Goal: Task Accomplishment & Management: Manage account settings

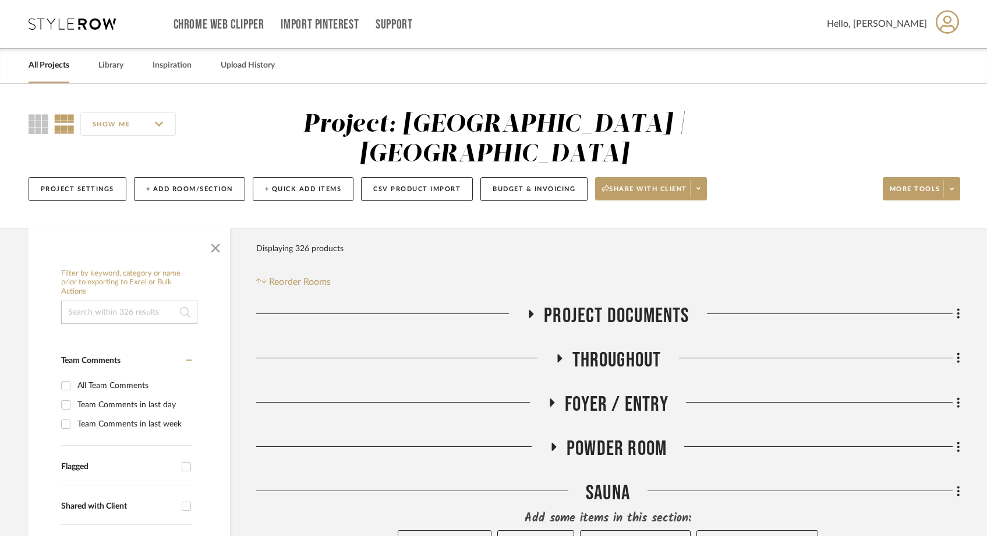
click at [58, 59] on link "All Projects" at bounding box center [49, 66] width 41 height 16
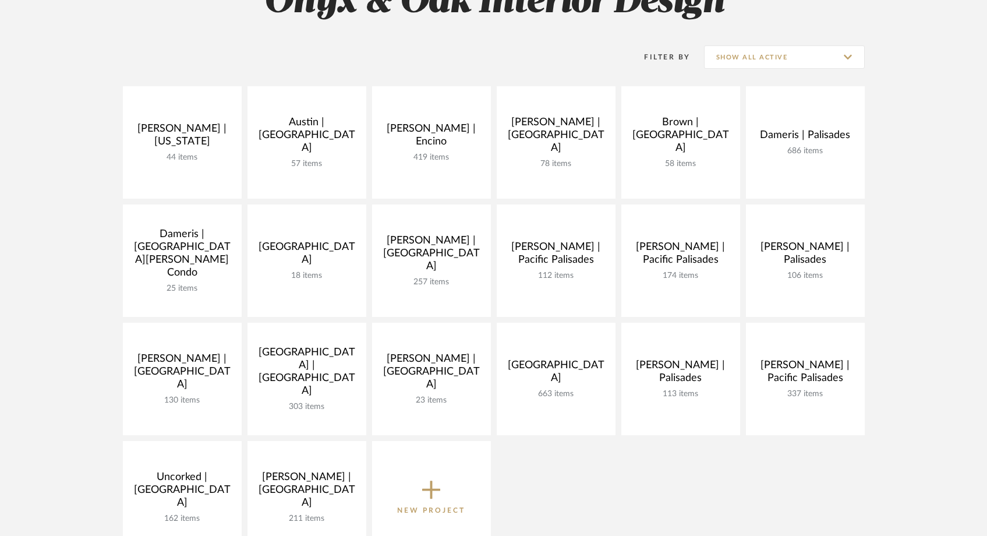
scroll to position [201, 0]
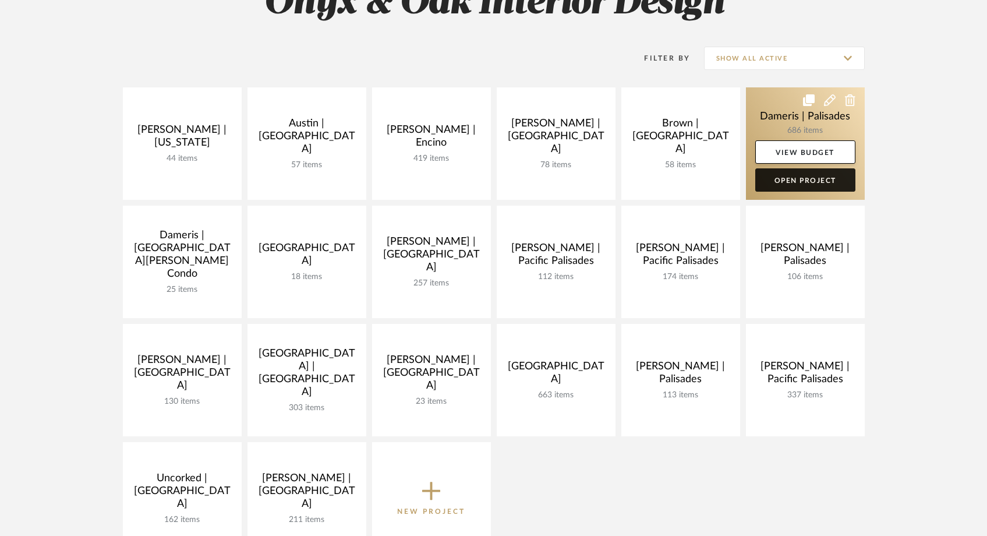
click at [798, 183] on link "Open Project" at bounding box center [805, 179] width 100 height 23
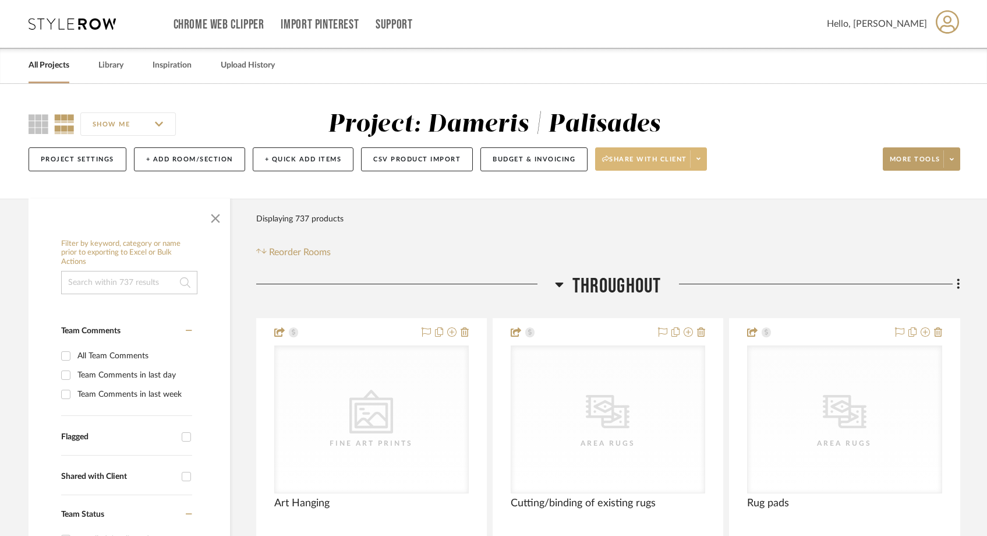
click at [703, 162] on span at bounding box center [698, 158] width 16 height 17
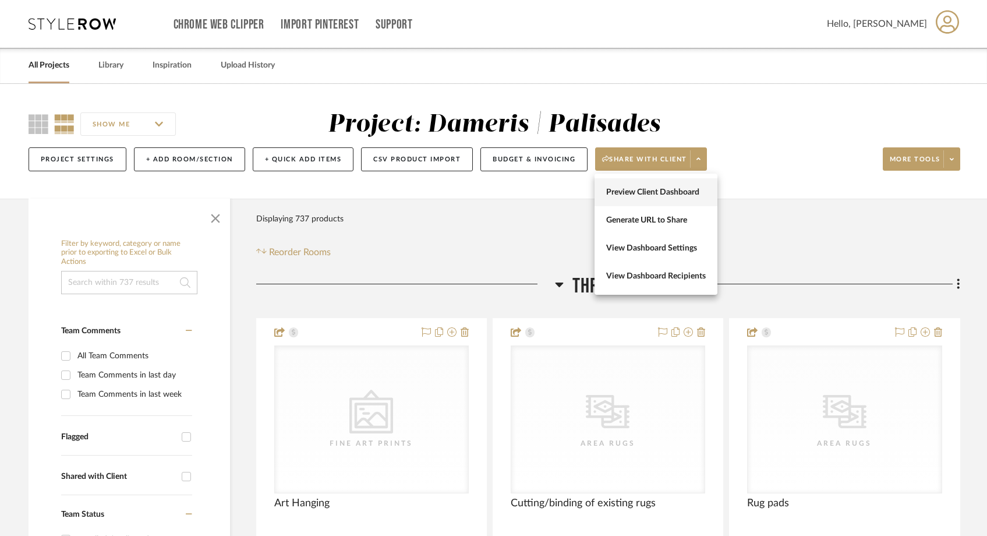
click at [681, 188] on span "Preview Client Dashboard" at bounding box center [656, 193] width 100 height 10
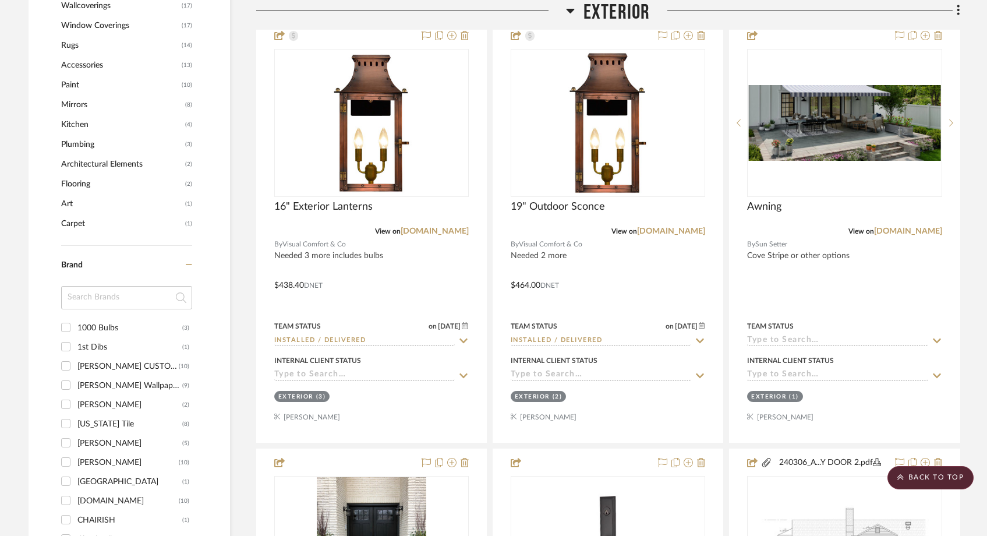
scroll to position [1209, 0]
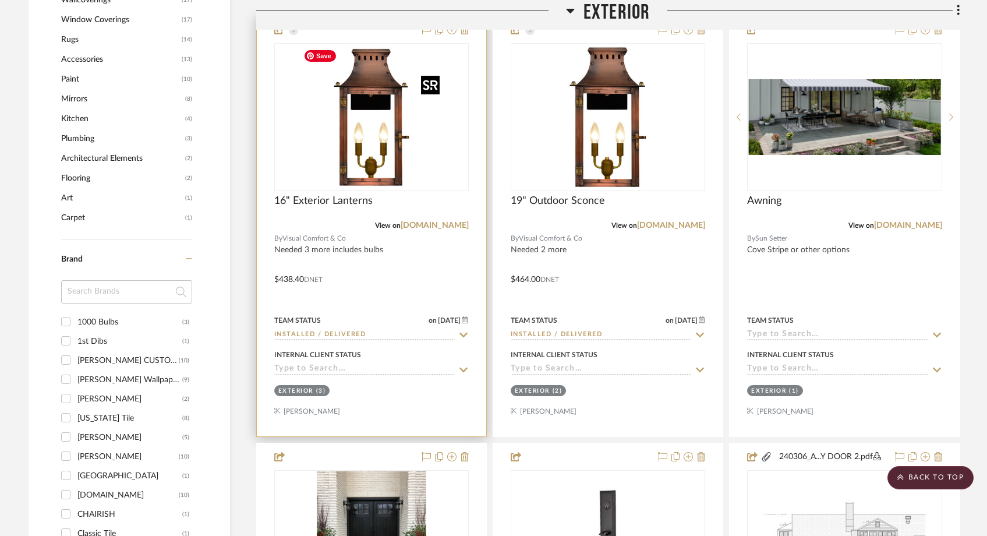
click at [0, 0] on img at bounding box center [0, 0] width 0 height 0
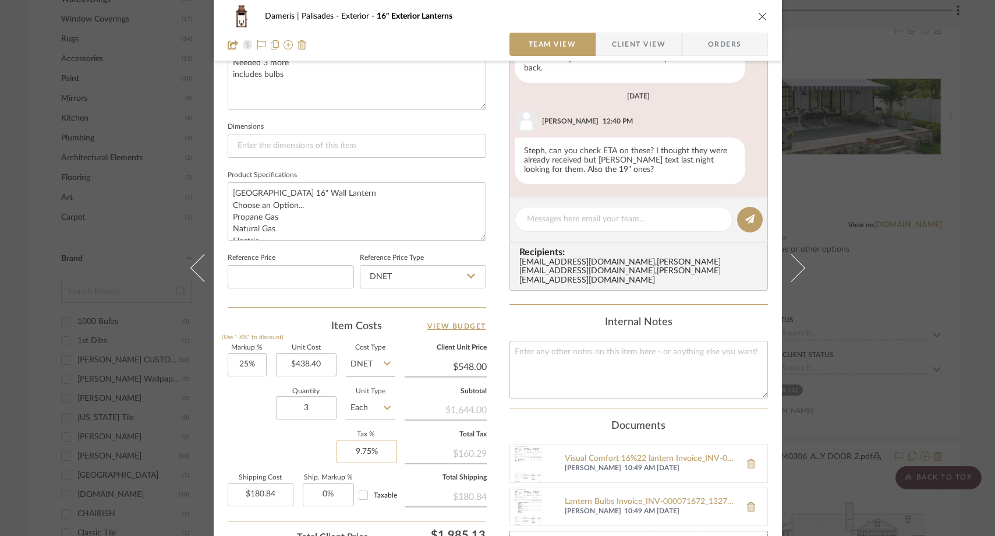
scroll to position [392, 0]
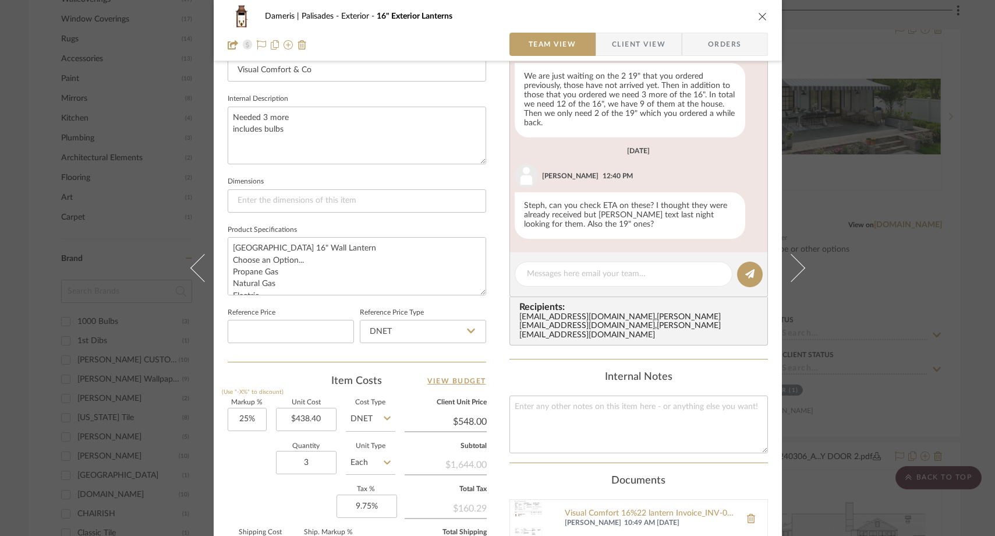
click at [761, 17] on icon "close" at bounding box center [762, 16] width 9 height 9
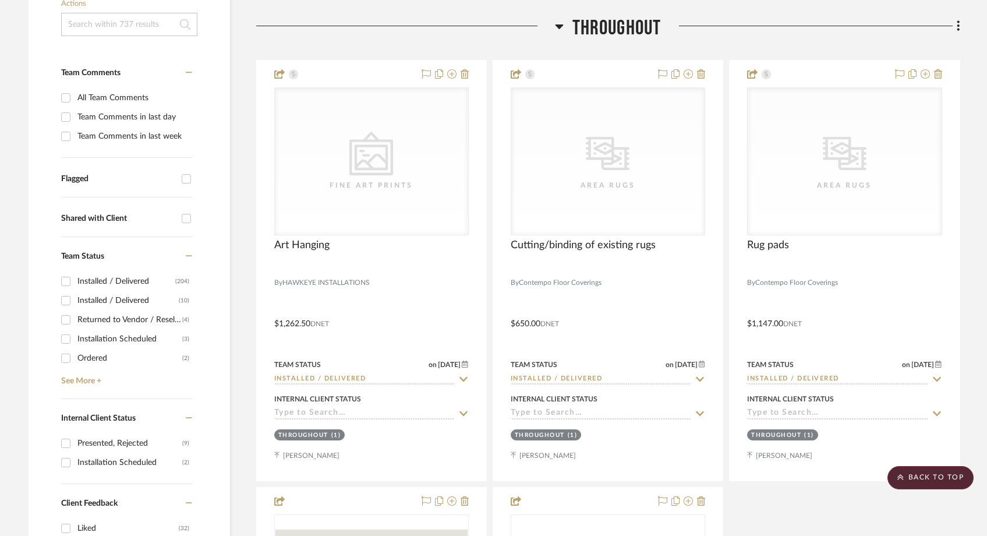
scroll to position [0, 0]
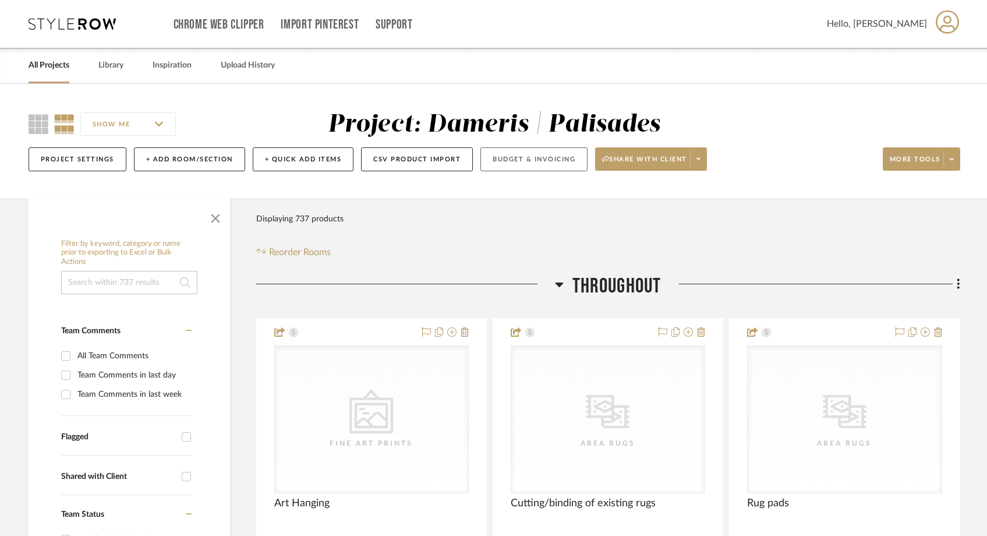
click at [551, 157] on button "Budget & Invoicing" at bounding box center [533, 159] width 107 height 24
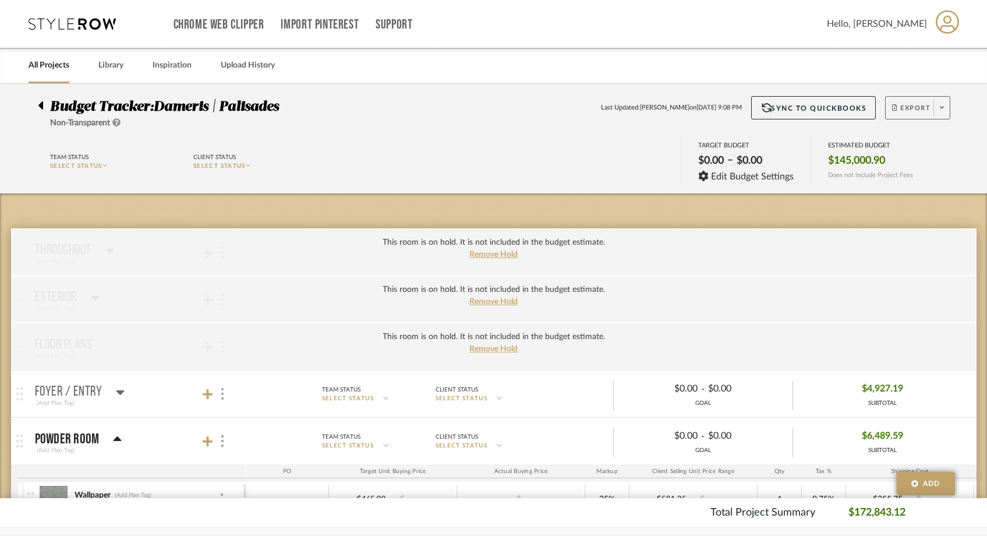
click at [939, 107] on span at bounding box center [941, 107] width 16 height 17
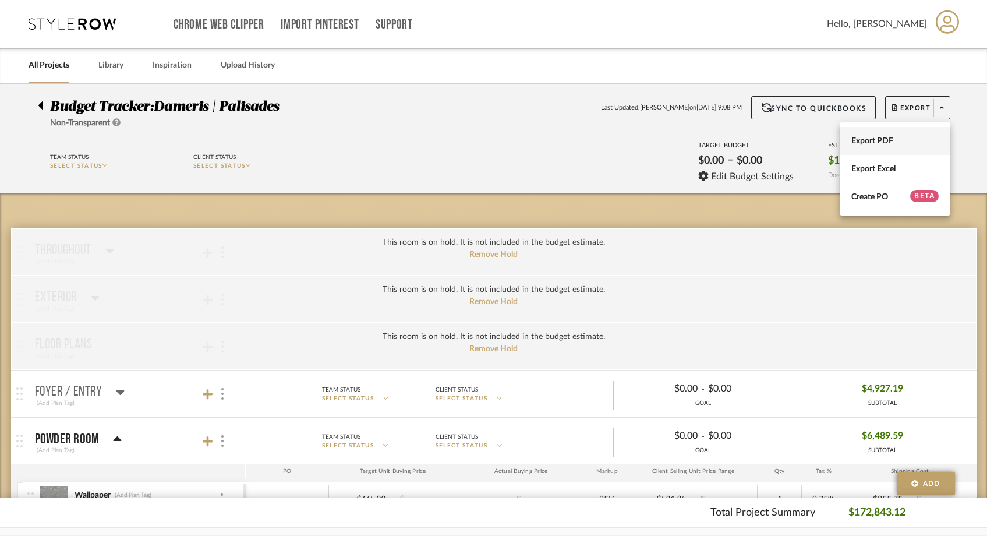
click at [900, 130] on button "Export PDF" at bounding box center [895, 141] width 111 height 28
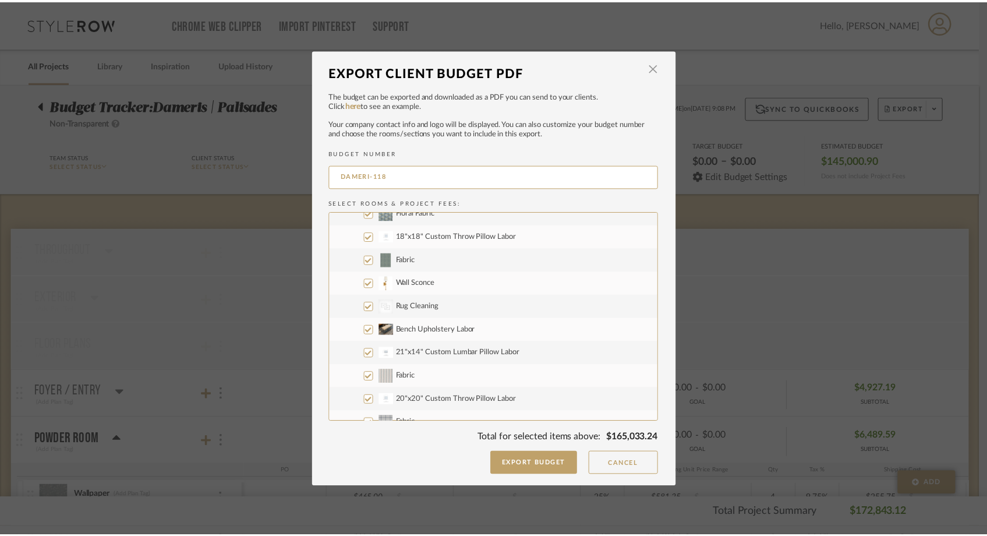
scroll to position [553, 0]
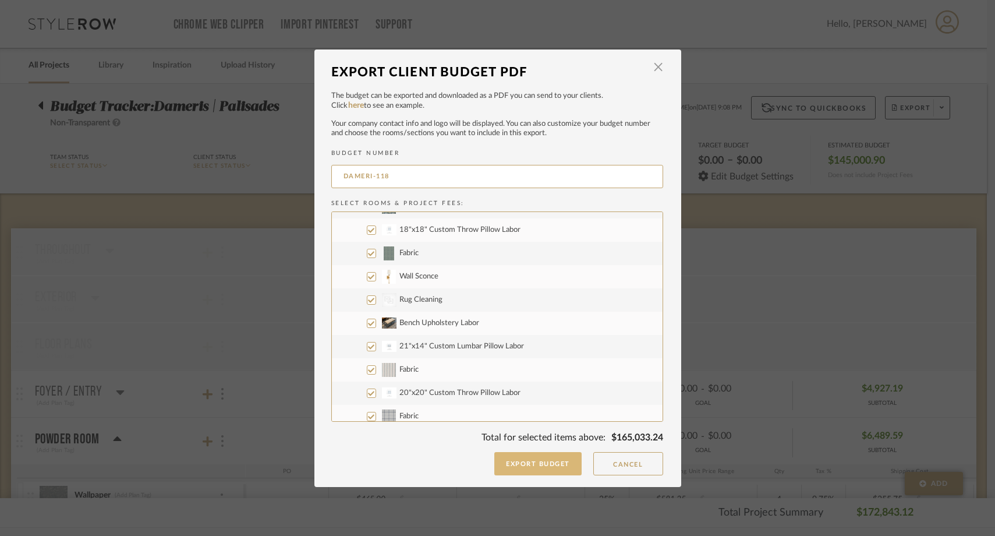
click at [506, 468] on button "Export Budget" at bounding box center [537, 463] width 87 height 23
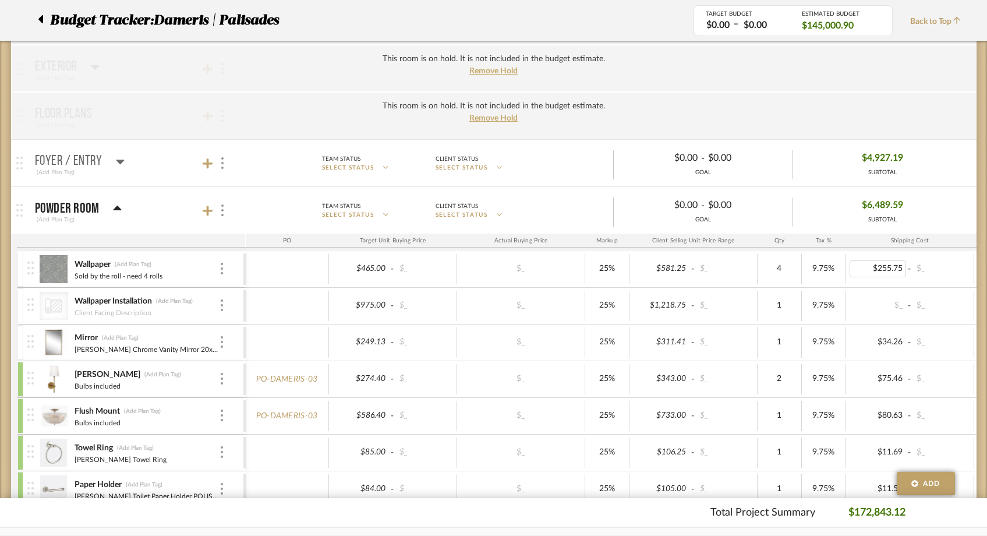
scroll to position [0, 0]
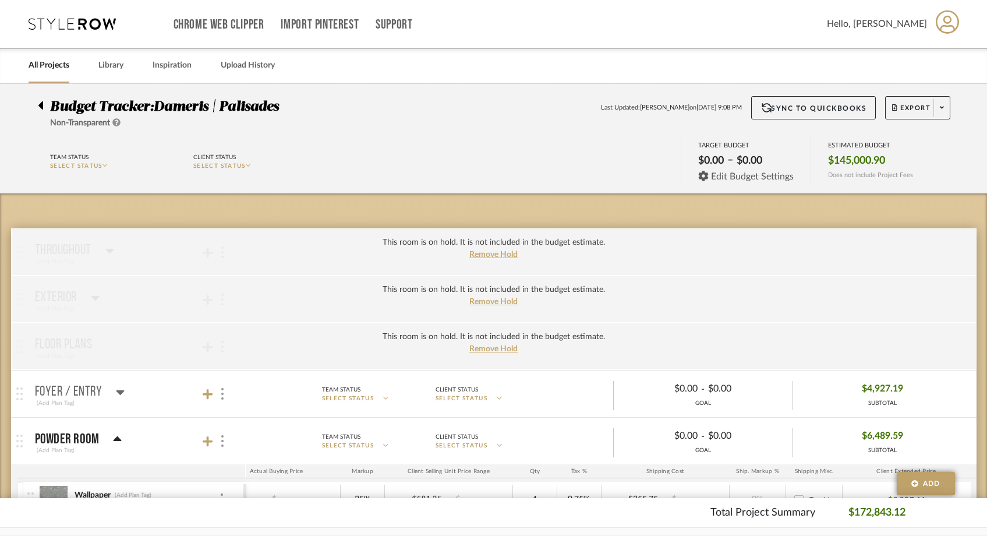
click at [765, 176] on span "Edit Budget Settings" at bounding box center [752, 176] width 83 height 10
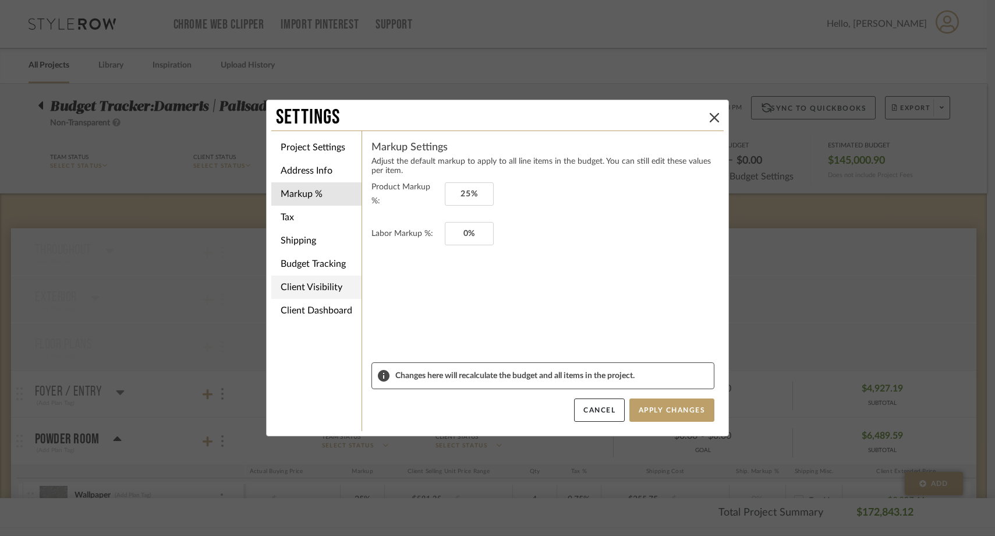
click at [293, 254] on li "Budget Tracking" at bounding box center [316, 263] width 90 height 23
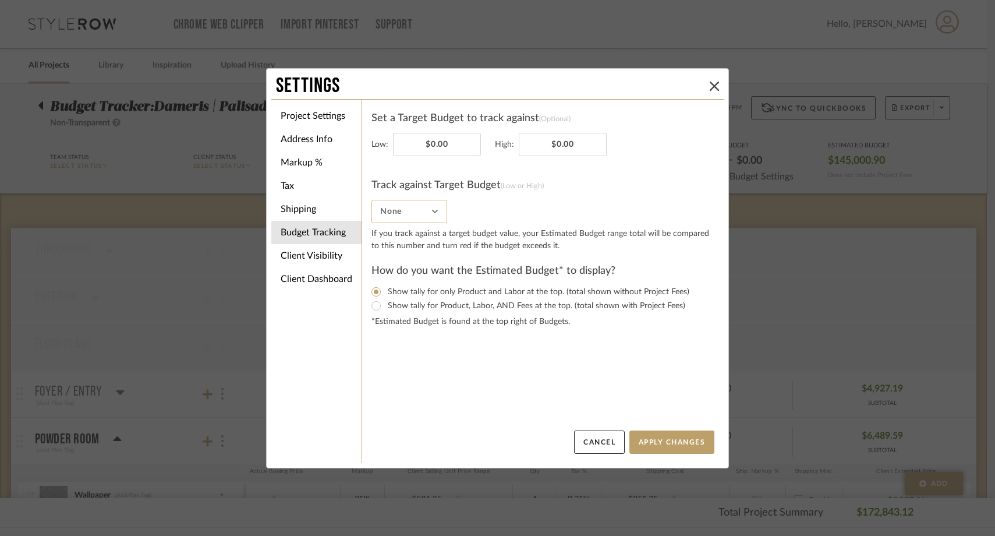
click at [394, 211] on input "None" at bounding box center [410, 211] width 76 height 23
click at [571, 174] on form "Set a Target Budget to track against (Optional) Low: $0.00 High: $0.00 Track ag…" at bounding box center [543, 218] width 343 height 219
click at [714, 82] on icon at bounding box center [714, 86] width 9 height 9
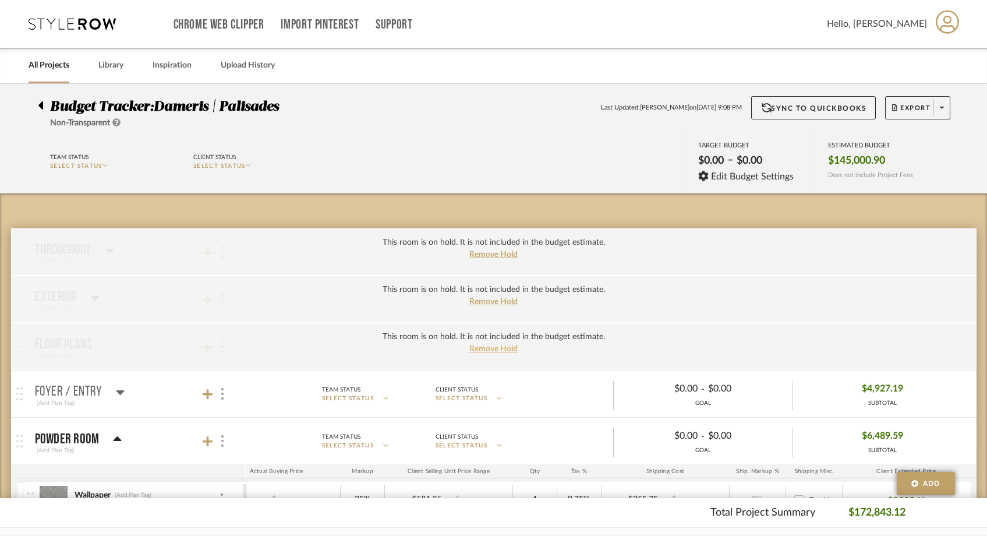
click at [497, 351] on span "Remove Hold" at bounding box center [493, 349] width 48 height 8
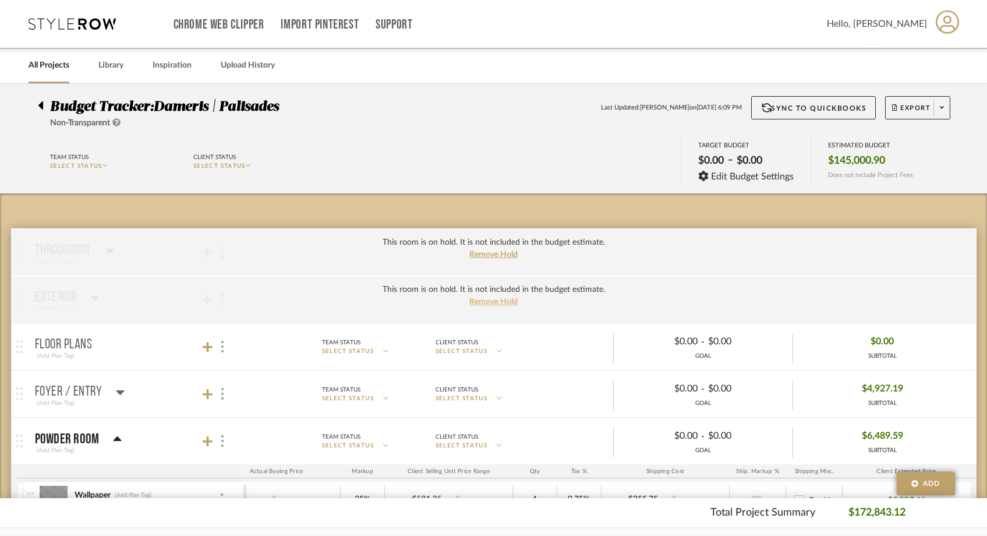
click at [498, 301] on span "Remove Hold" at bounding box center [493, 302] width 48 height 8
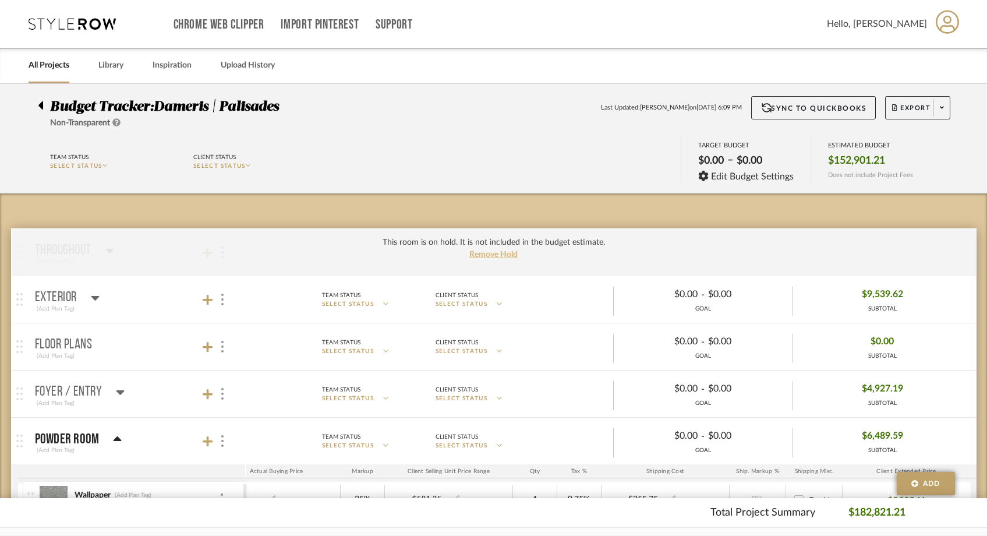
click at [496, 254] on span "Remove Hold" at bounding box center [493, 254] width 48 height 8
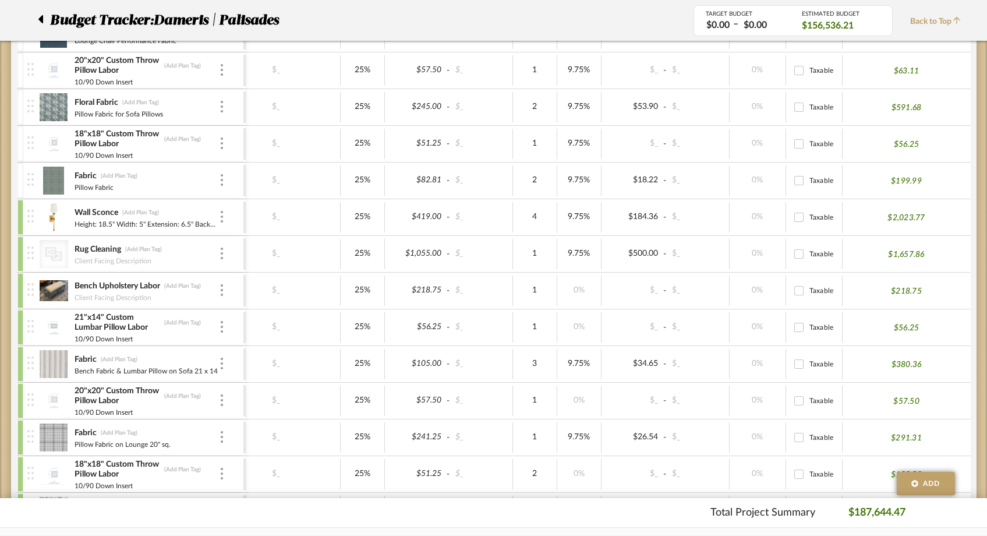
scroll to position [980, 0]
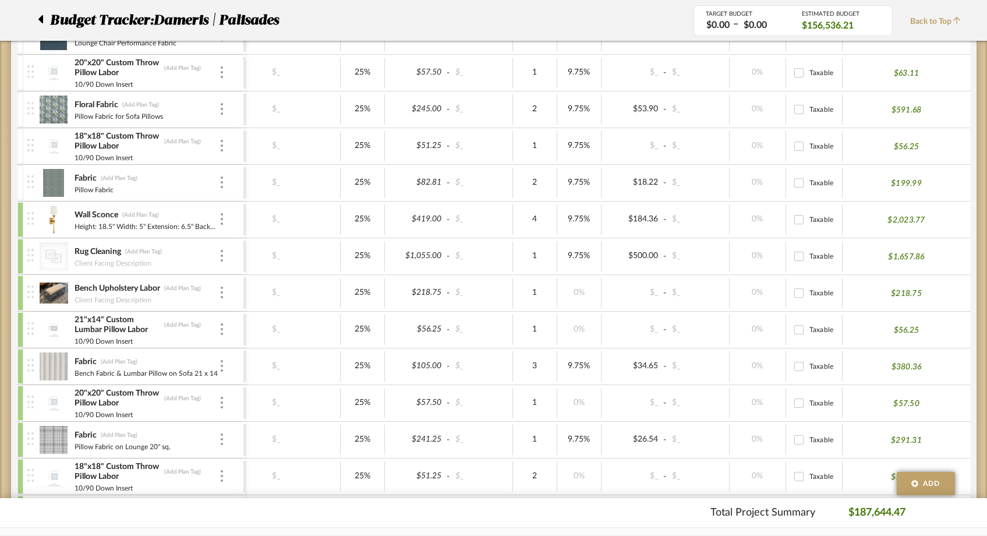
click at [41, 23] on icon at bounding box center [40, 19] width 5 height 14
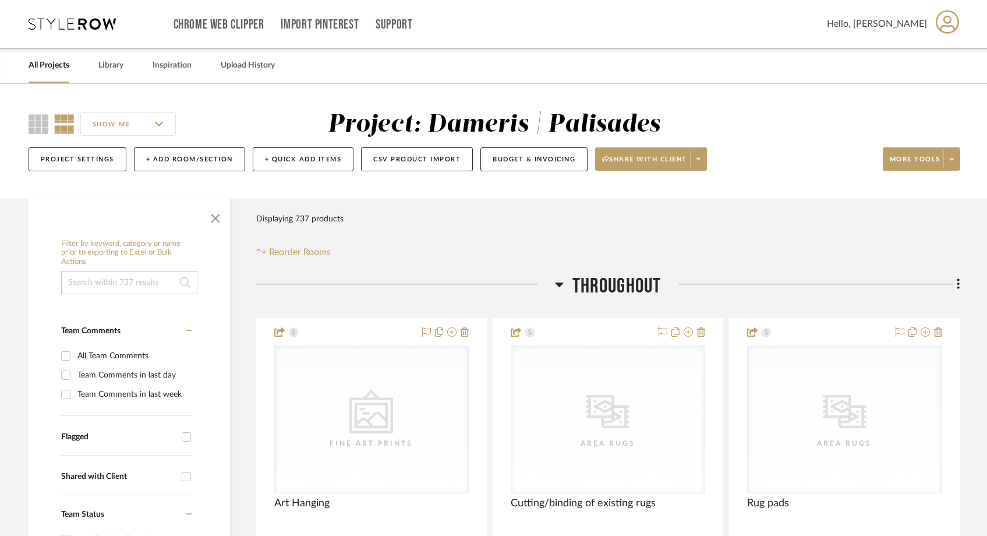
click at [99, 26] on icon at bounding box center [72, 24] width 87 height 12
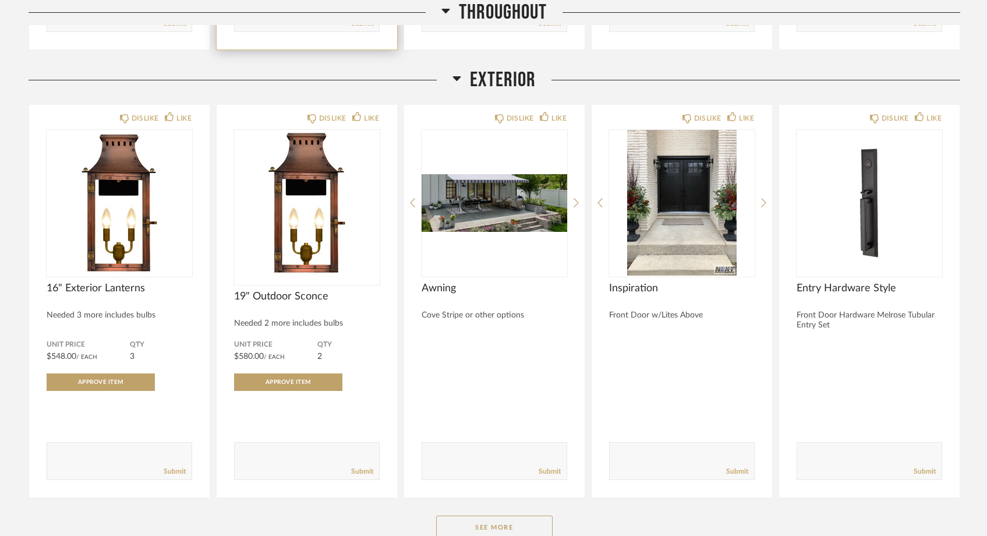
scroll to position [546, 0]
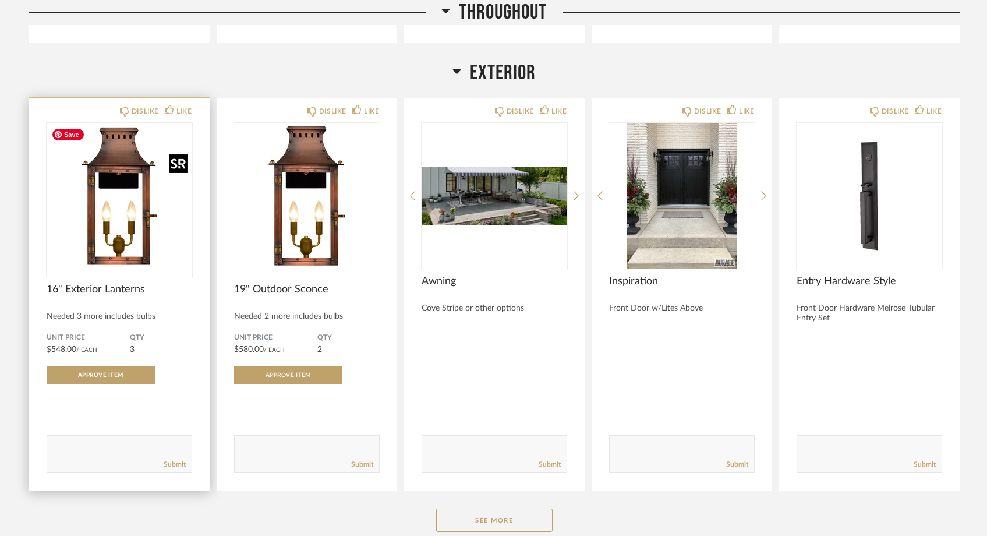
click at [126, 218] on img "0" at bounding box center [120, 196] width 146 height 146
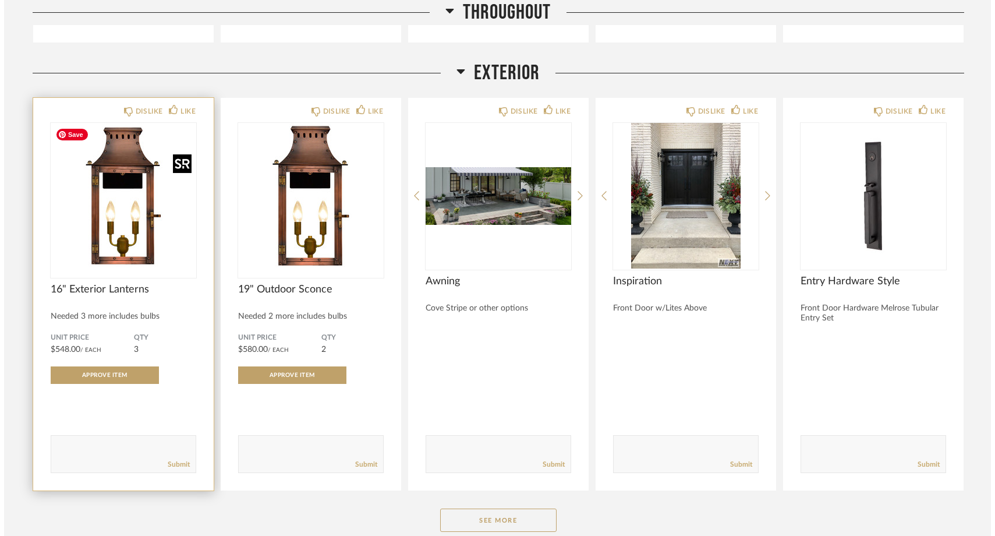
scroll to position [0, 0]
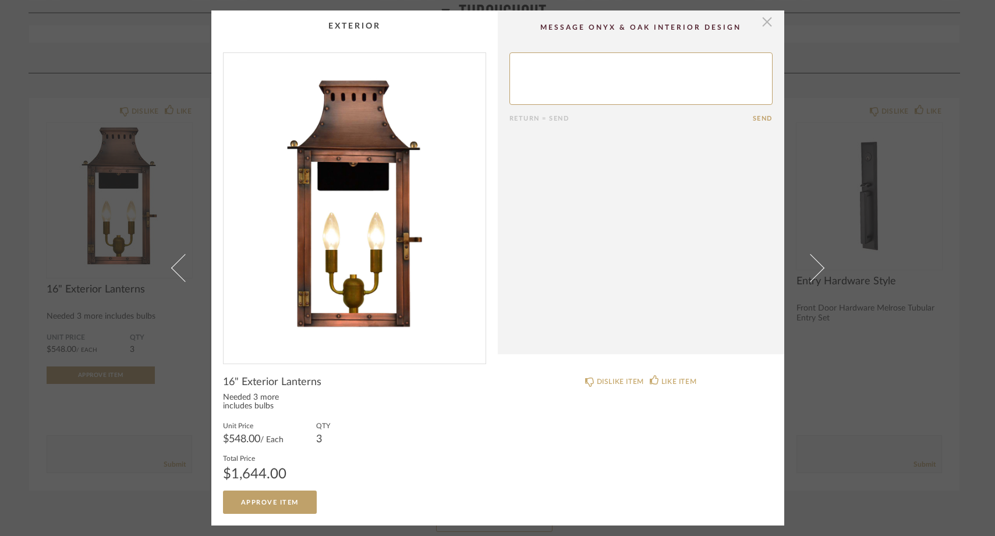
click at [766, 25] on span "button" at bounding box center [767, 21] width 23 height 23
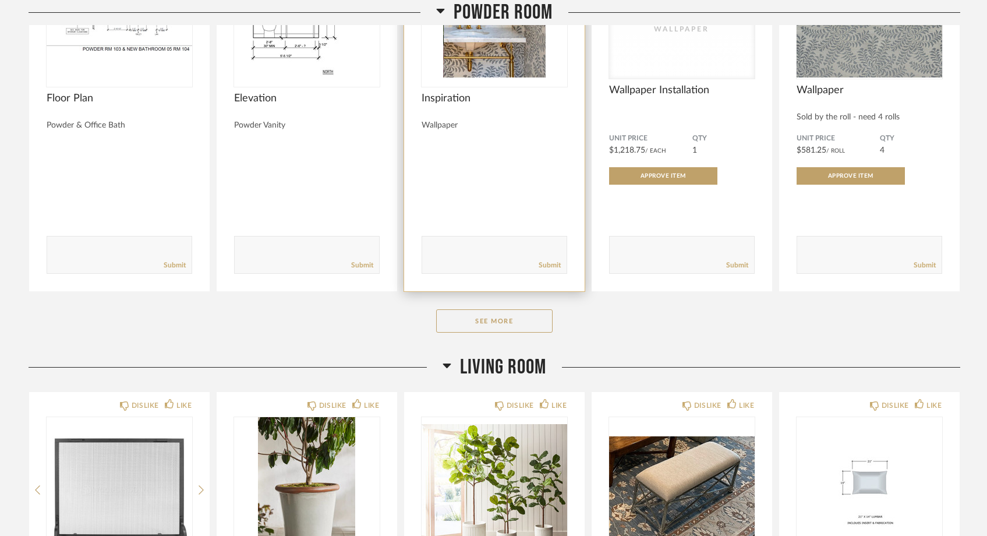
scroll to position [2191, 0]
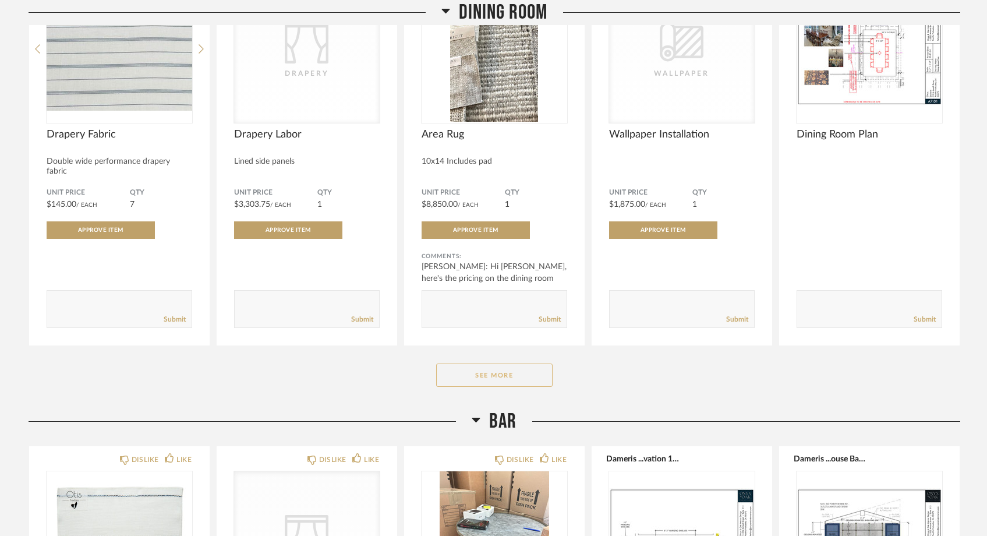
click at [485, 365] on button "See More" at bounding box center [494, 374] width 116 height 23
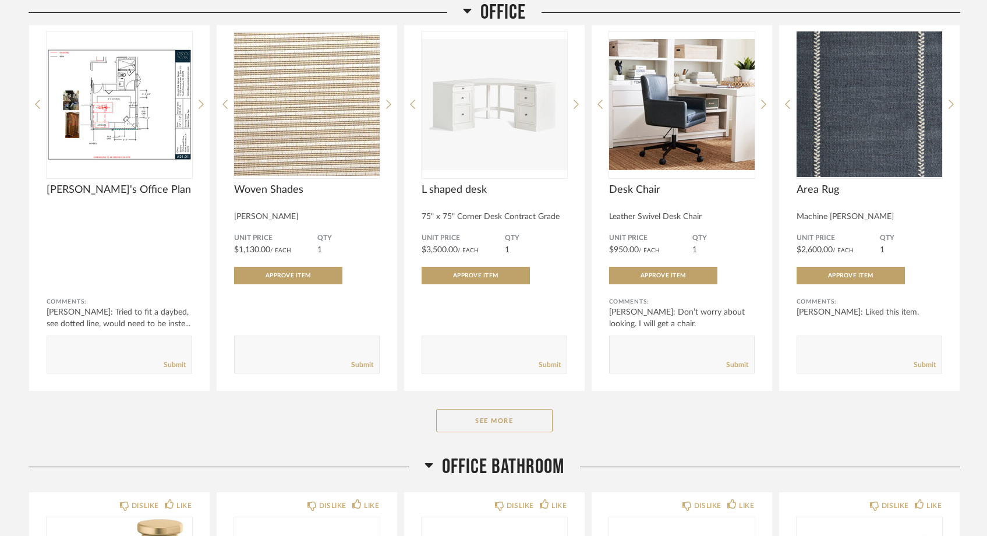
scroll to position [5195, 0]
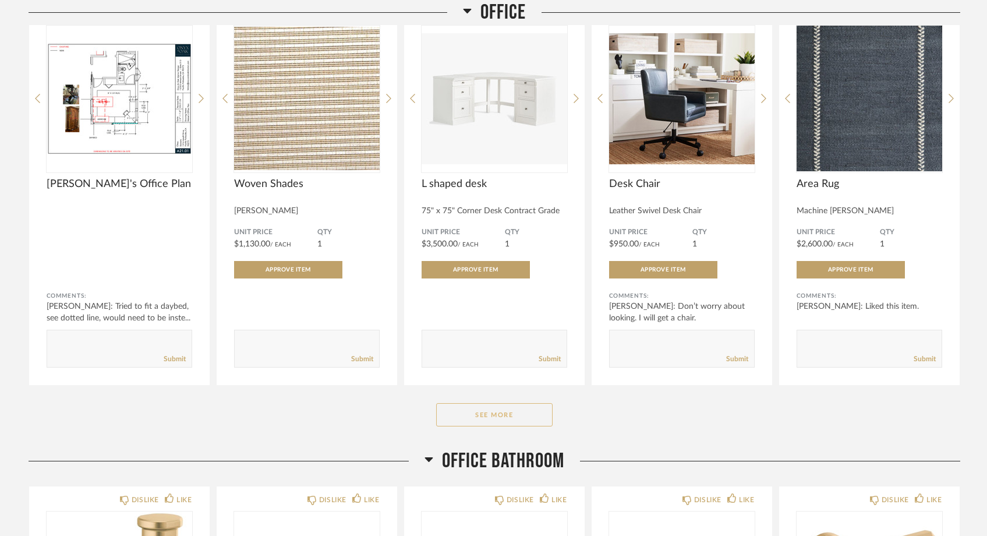
click at [460, 403] on button "See More" at bounding box center [494, 414] width 116 height 23
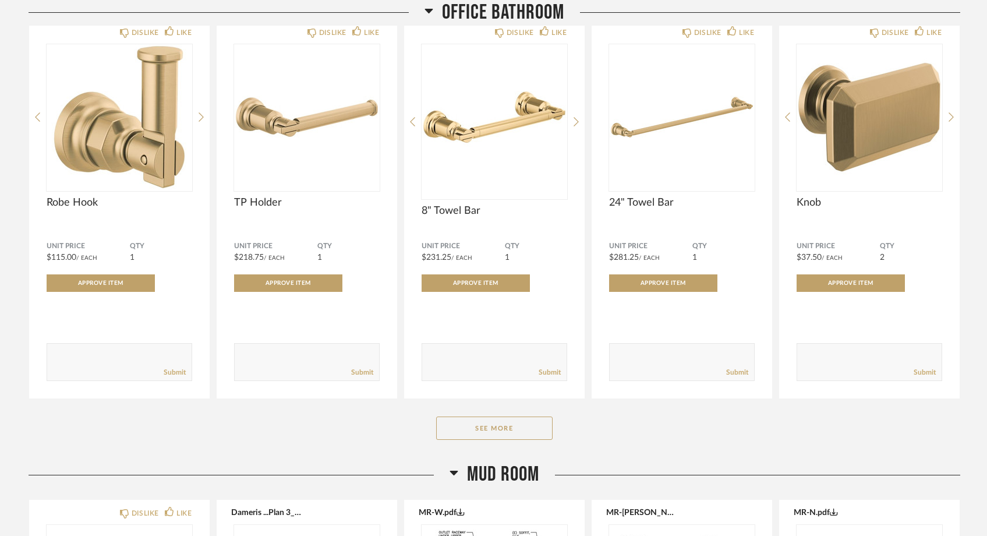
scroll to position [6407, 0]
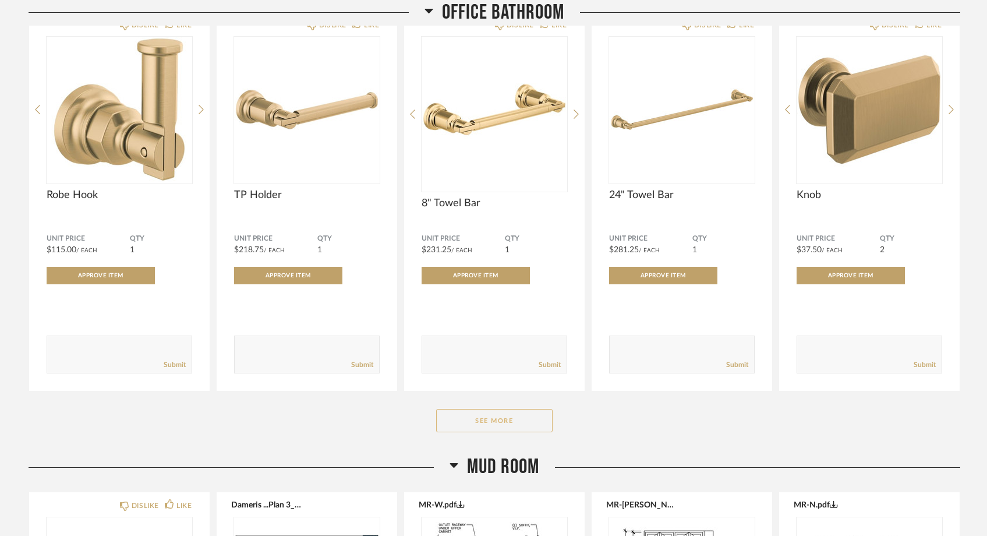
click at [472, 412] on button "See More" at bounding box center [494, 420] width 116 height 23
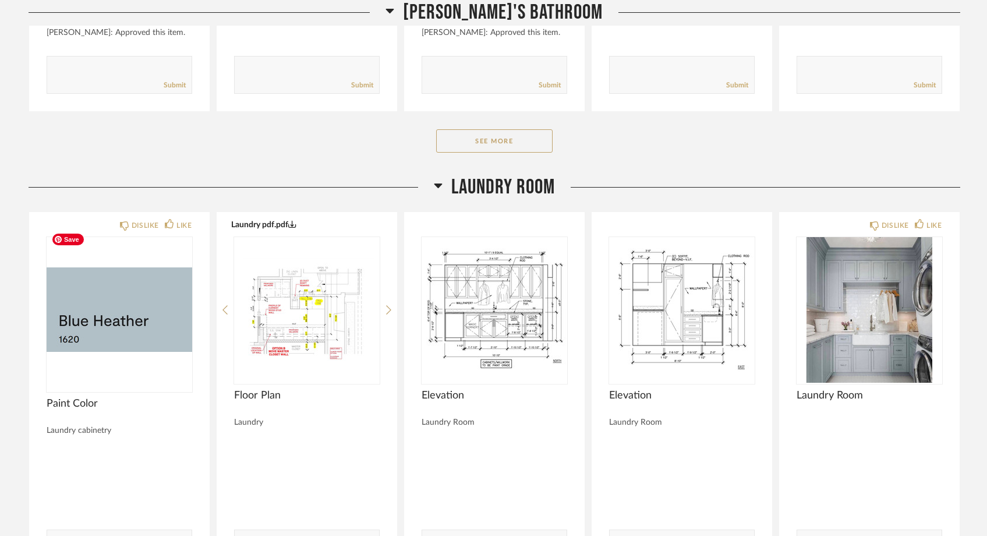
scroll to position [12251, 0]
